Goal: Transaction & Acquisition: Purchase product/service

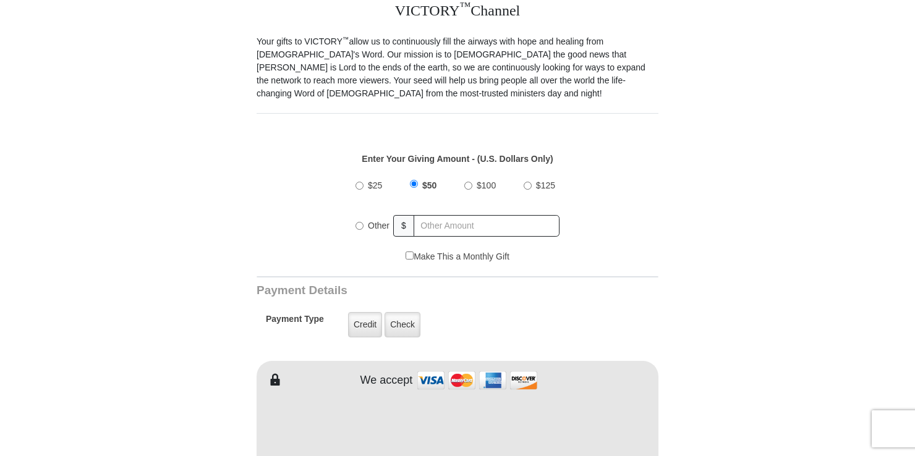
scroll to position [371, 0]
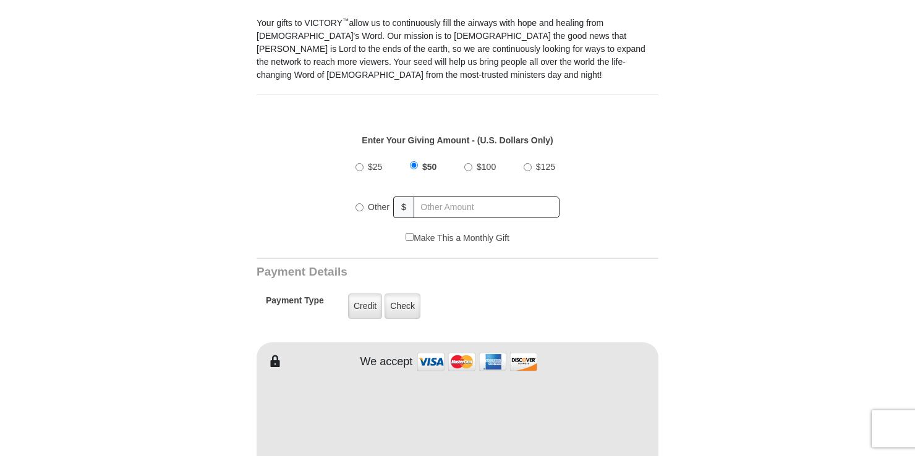
click at [365, 156] on label "$25" at bounding box center [374, 167] width 23 height 22
click at [363, 163] on input "$25" at bounding box center [359, 167] width 8 height 8
radio input "true"
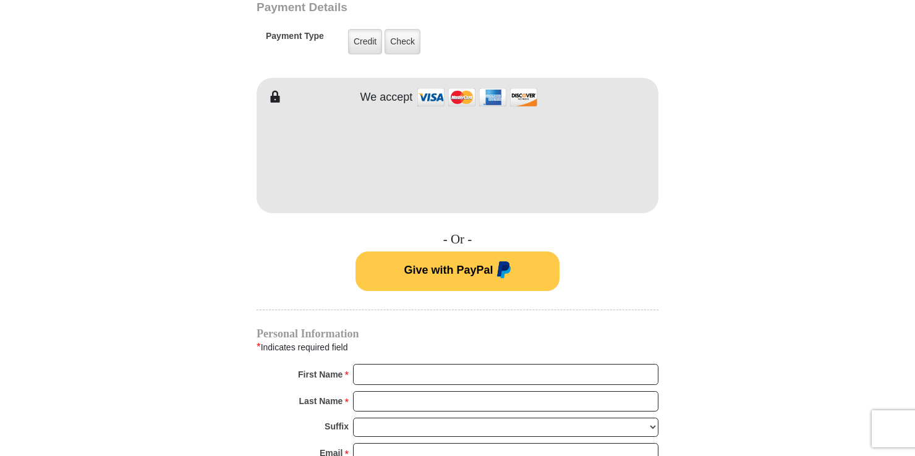
scroll to position [680, 0]
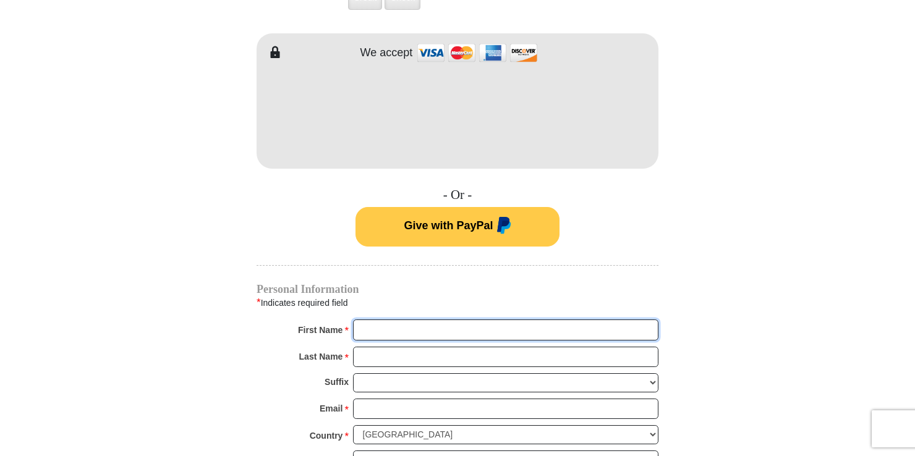
click at [426, 319] on input "First Name *" at bounding box center [505, 329] width 305 height 21
type input "[PERSON_NAME]"
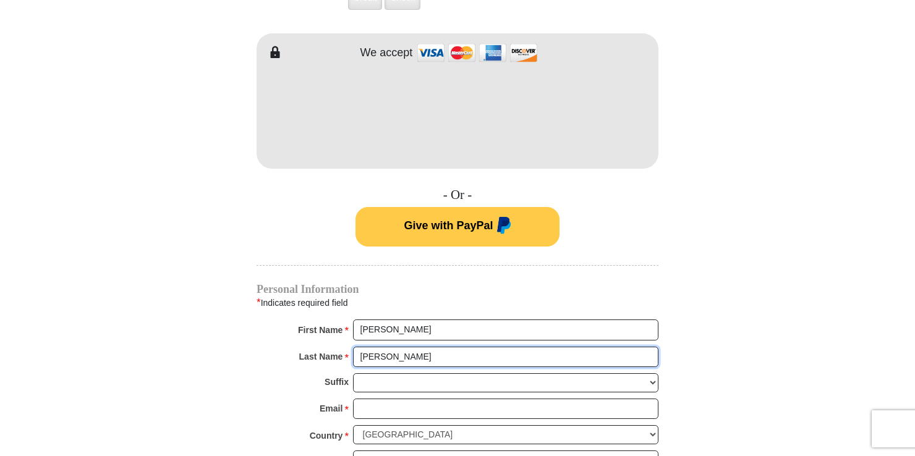
type input "[PERSON_NAME]"
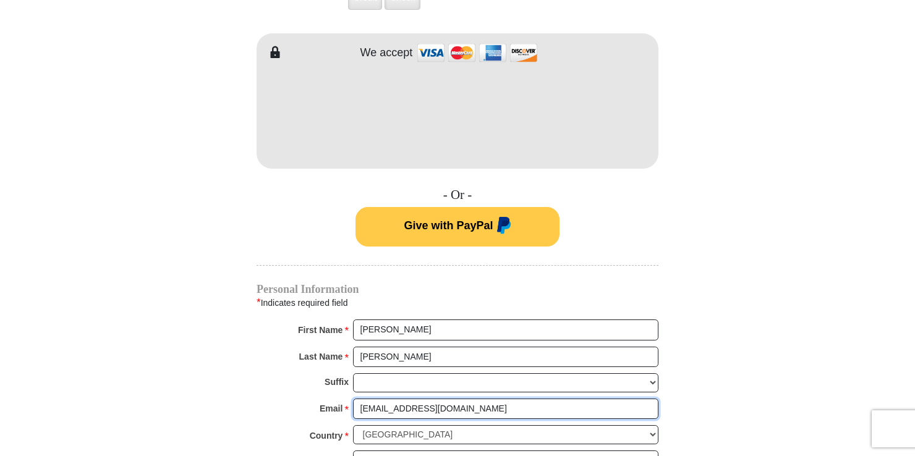
type input "[EMAIL_ADDRESS][DOMAIN_NAME]"
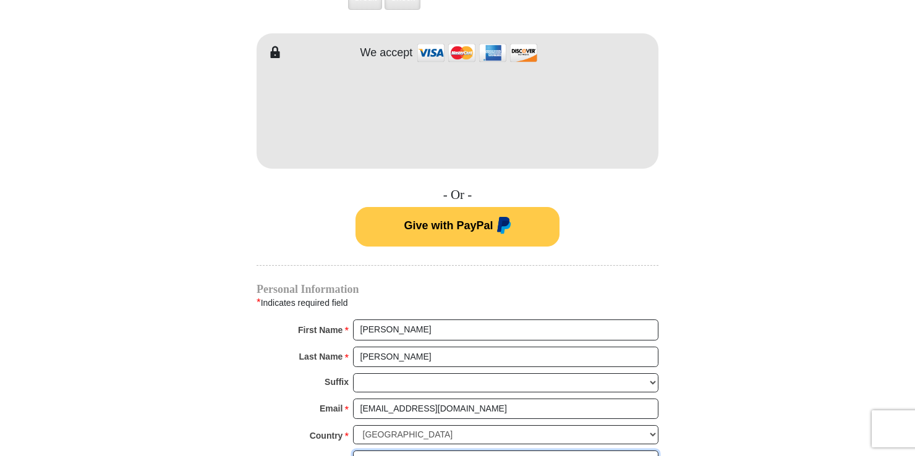
type input "20165 [PERSON_NAME]"
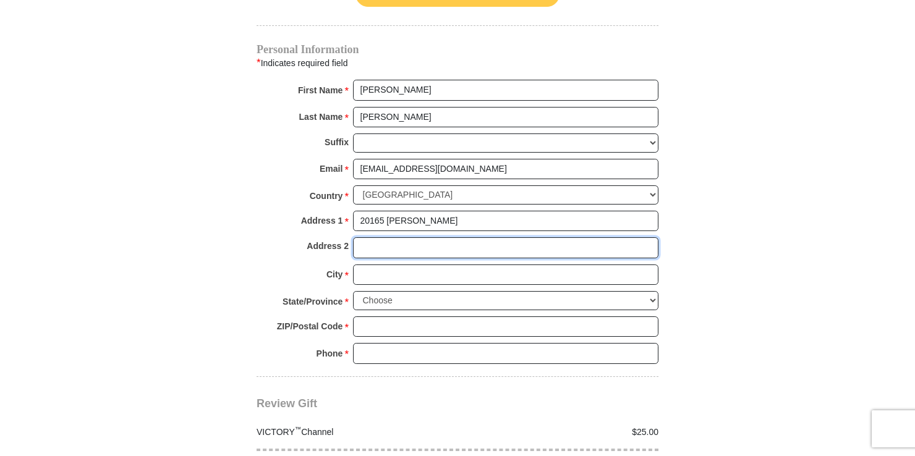
scroll to position [923, 0]
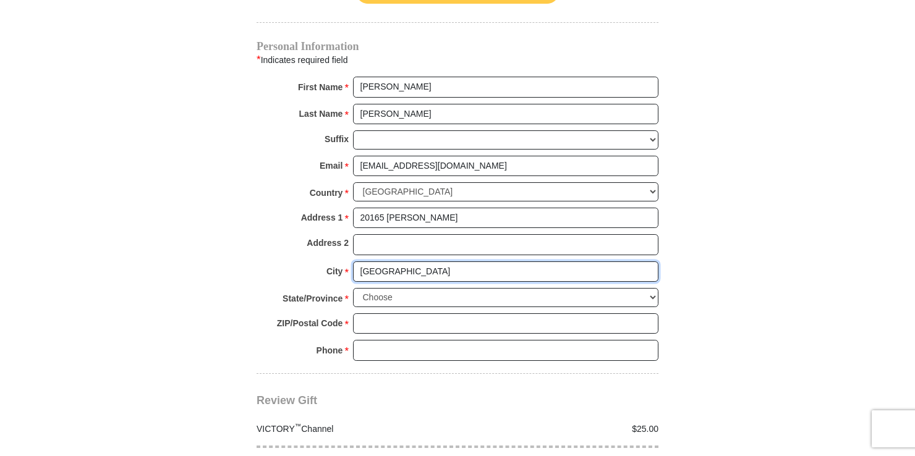
type input "[GEOGRAPHIC_DATA]"
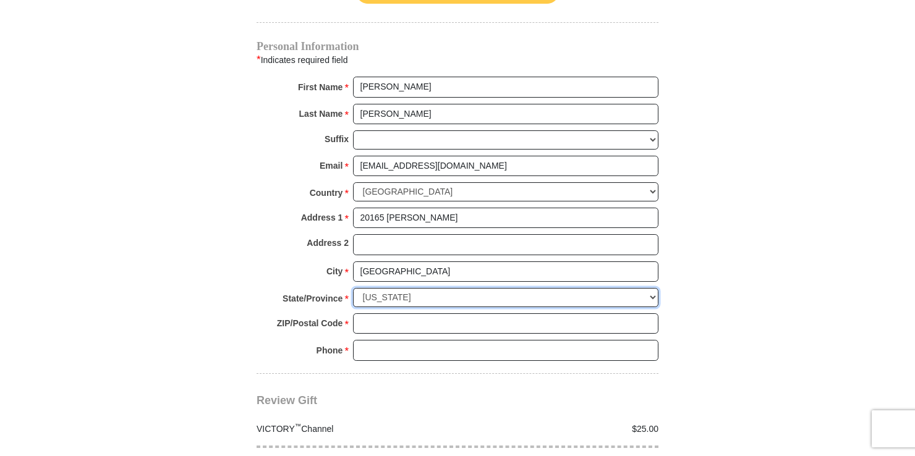
select select "MI"
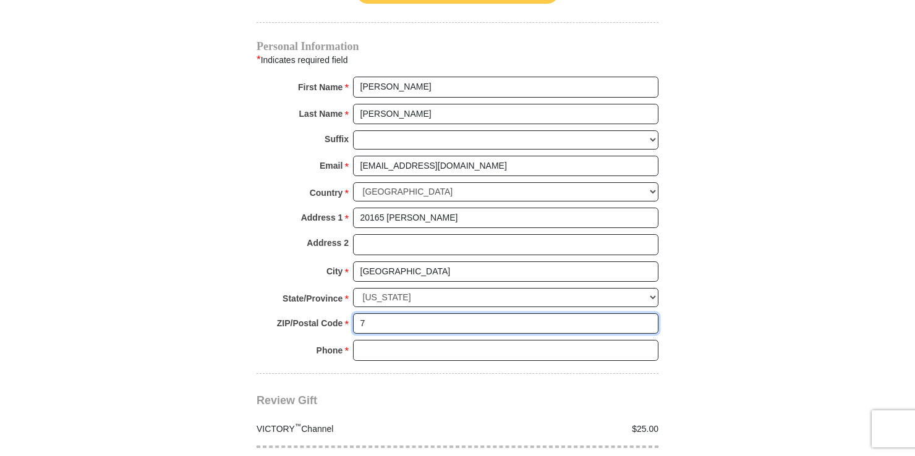
click at [414, 313] on input "7" at bounding box center [505, 323] width 305 height 21
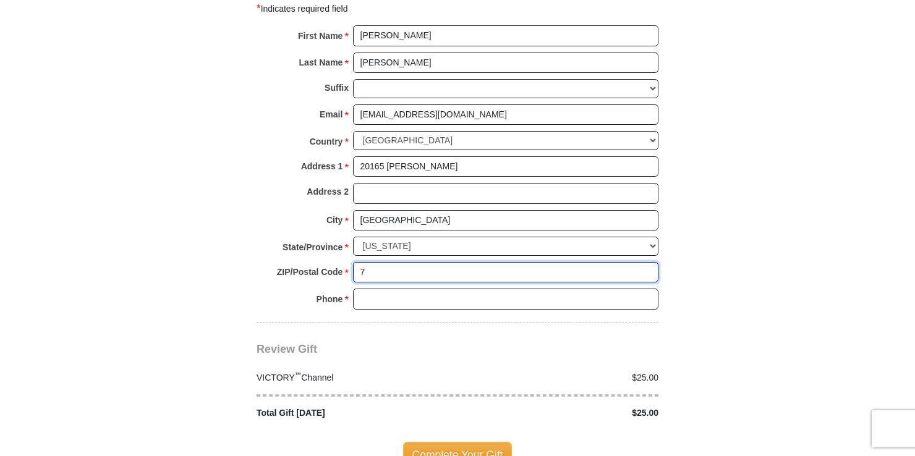
scroll to position [984, 0]
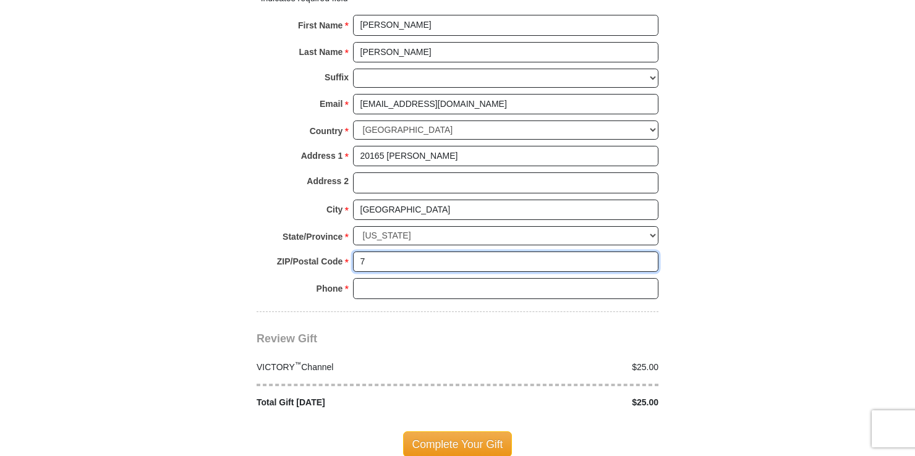
drag, startPoint x: 374, startPoint y: 240, endPoint x: 356, endPoint y: 246, distance: 19.4
click at [356, 252] on input "7" at bounding box center [505, 262] width 305 height 21
type input "48234"
click at [358, 278] on input "Phone * *" at bounding box center [505, 288] width 305 height 21
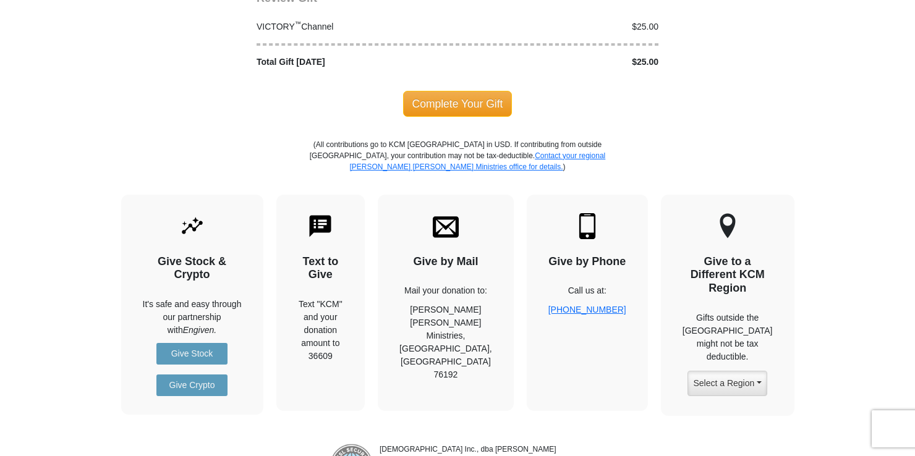
scroll to position [1355, 0]
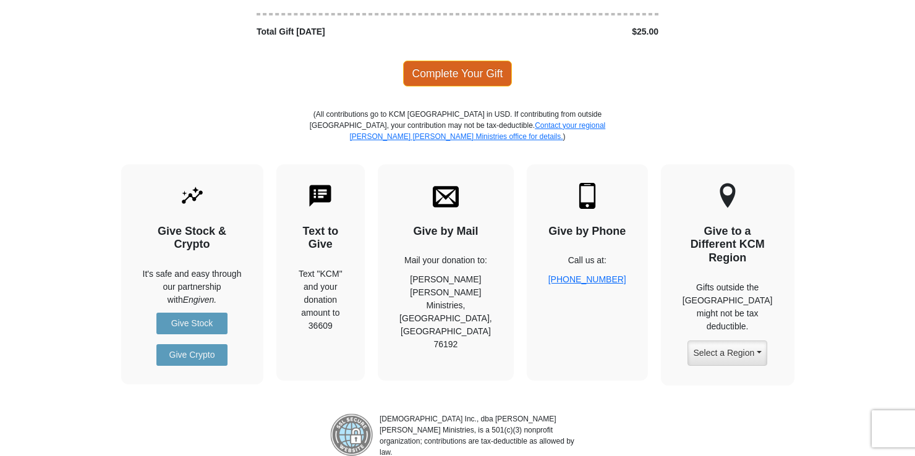
type input "3136860790"
click at [460, 61] on span "Complete Your Gift" at bounding box center [457, 74] width 109 height 26
